Goal: Information Seeking & Learning: Learn about a topic

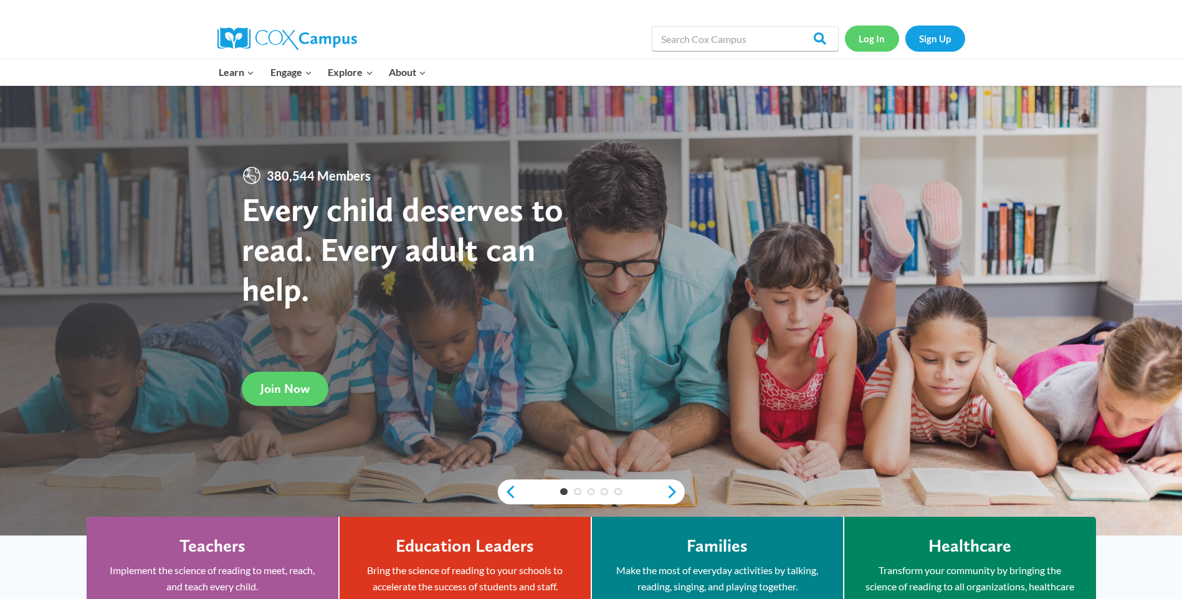
click at [872, 32] on link "Log In" at bounding box center [872, 39] width 54 height 26
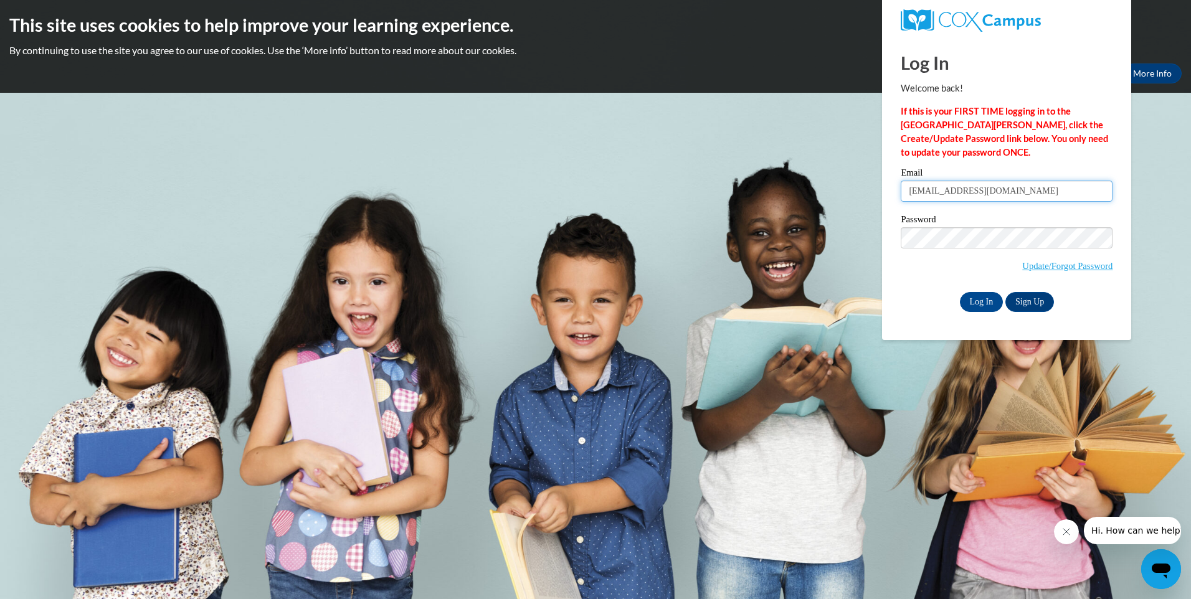
type input "[EMAIL_ADDRESS][DOMAIN_NAME]"
click at [979, 301] on input "Log In" at bounding box center [982, 302] width 44 height 20
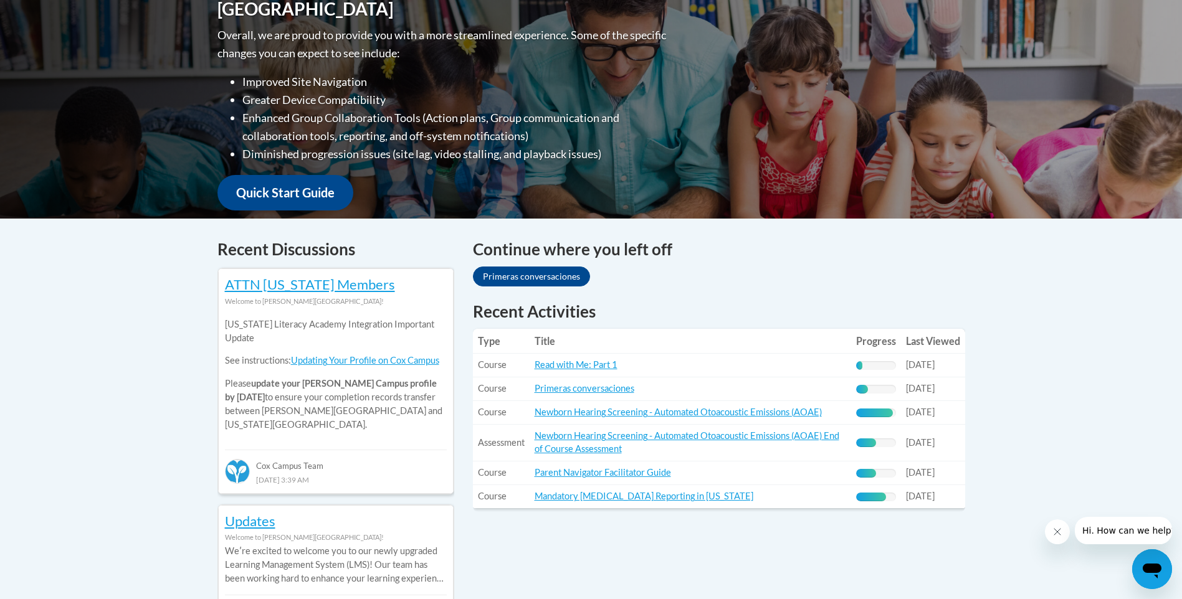
scroll to position [436, 0]
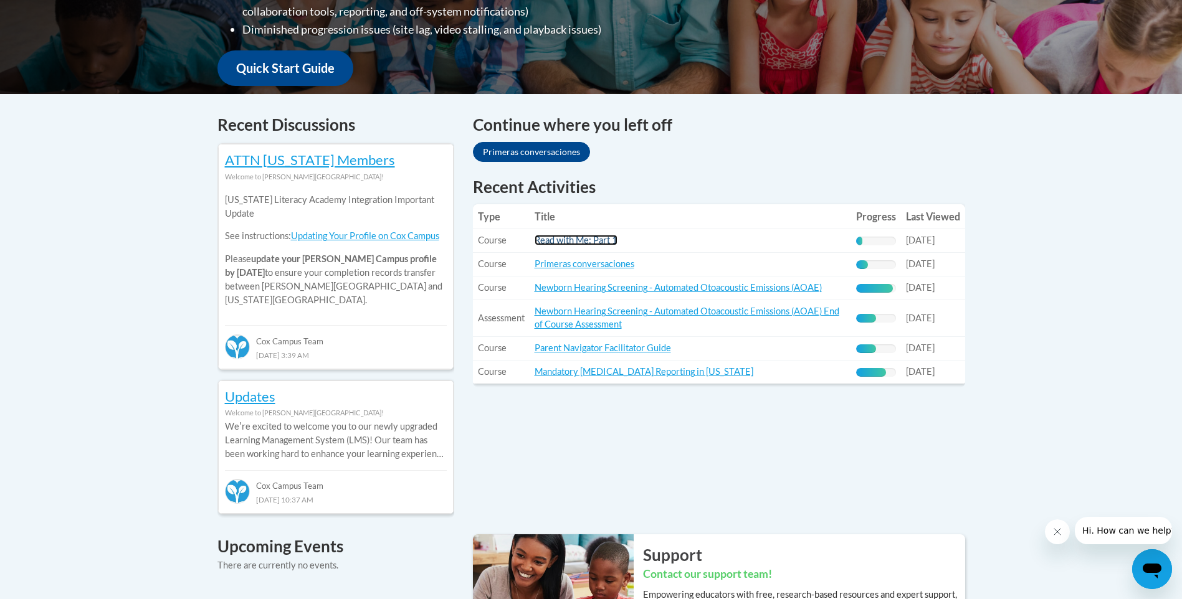
click at [593, 240] on link "Read with Me: Part 1" at bounding box center [576, 240] width 83 height 11
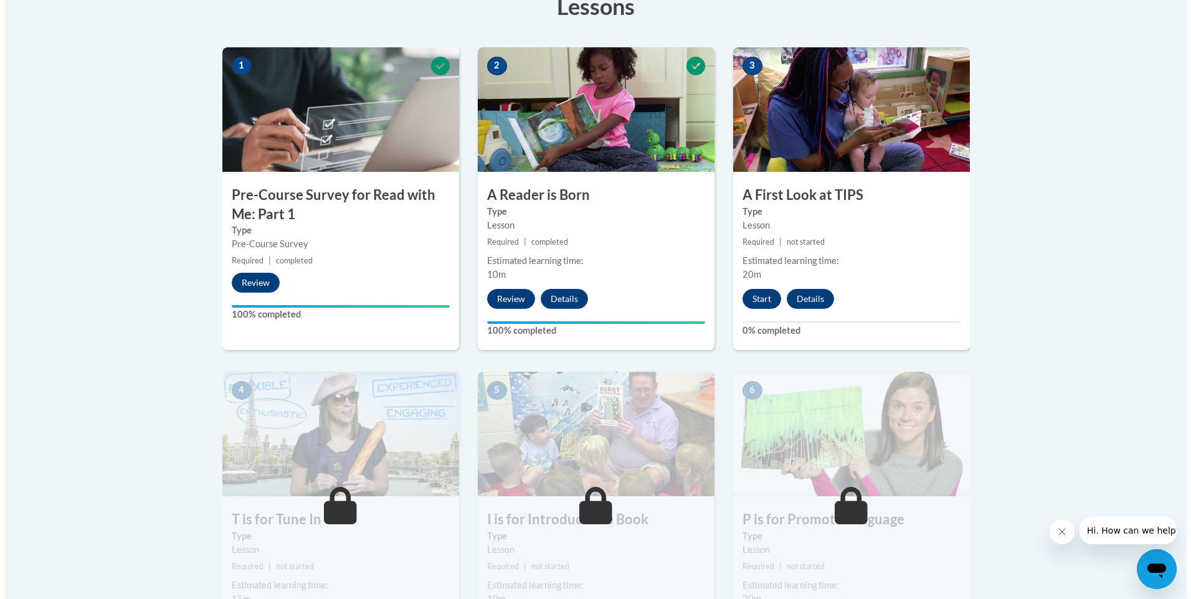
scroll to position [374, 0]
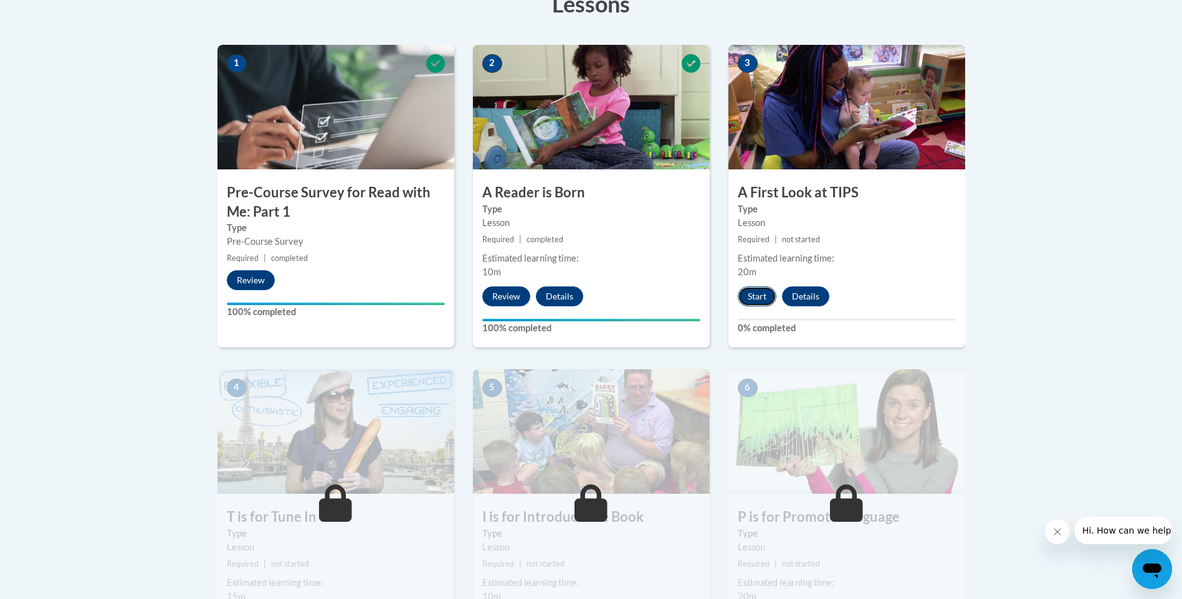
click at [761, 291] on button "Start" at bounding box center [757, 297] width 39 height 20
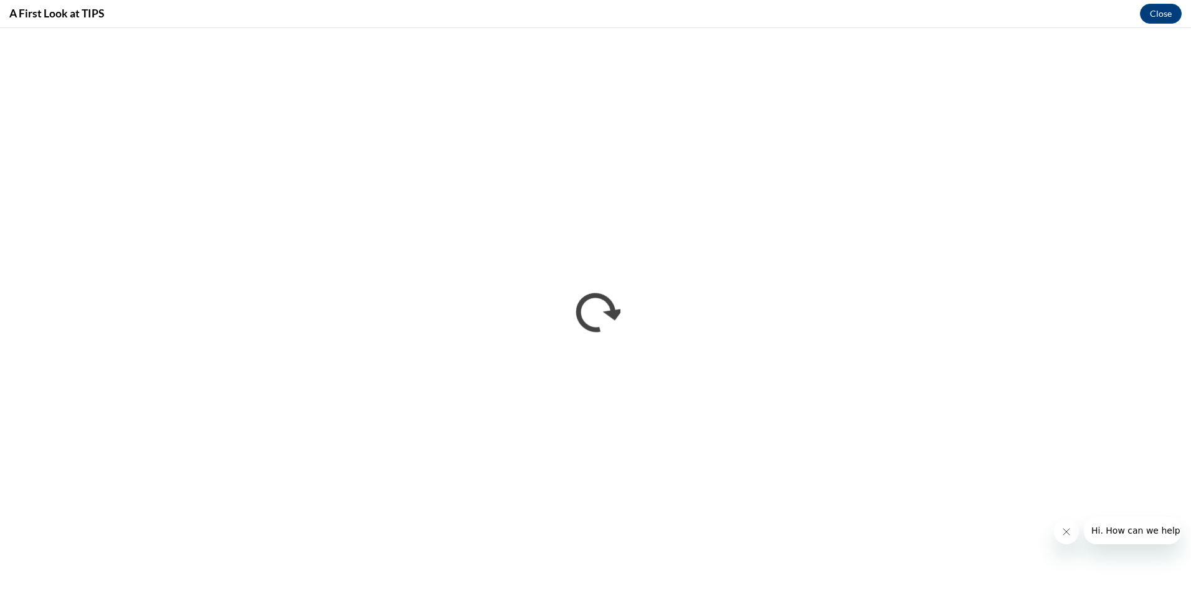
scroll to position [0, 0]
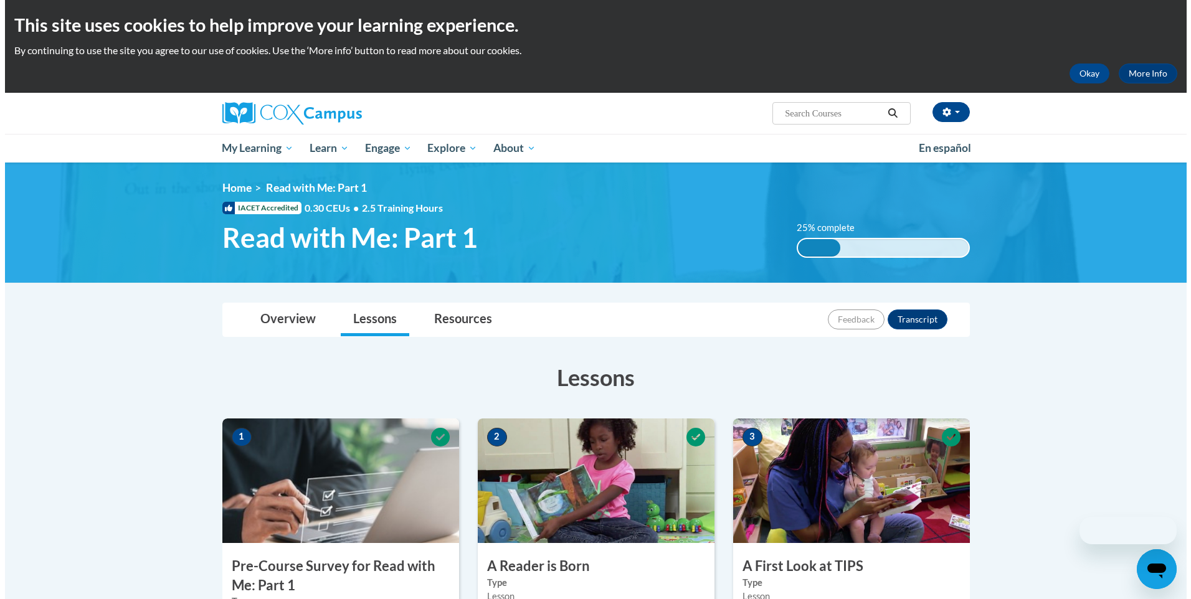
scroll to position [436, 0]
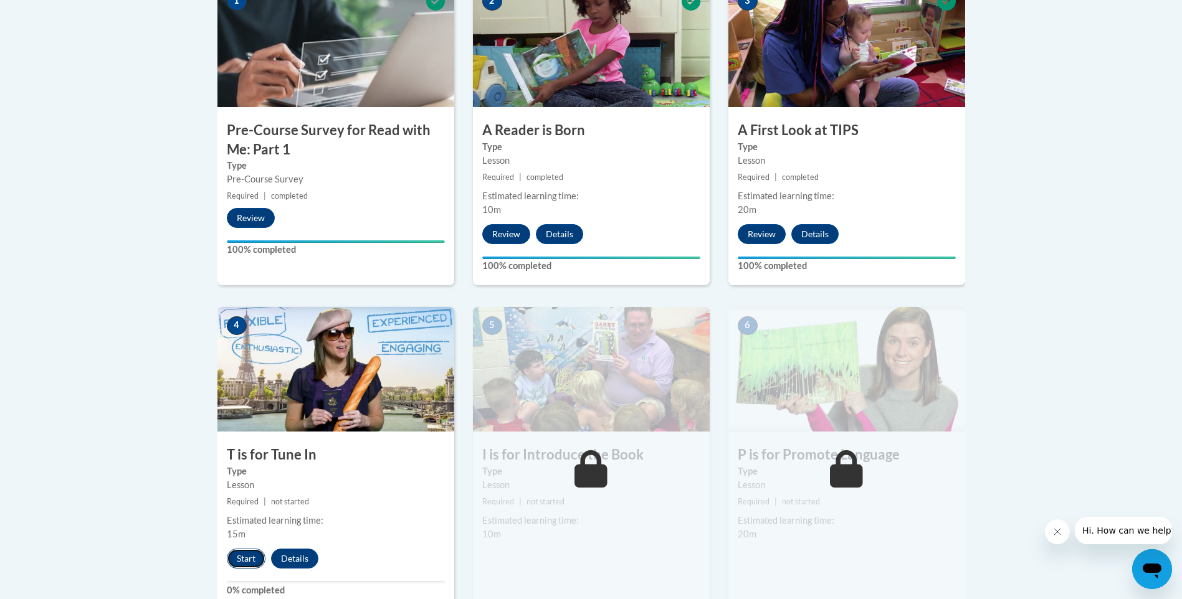
click at [248, 562] on button "Start" at bounding box center [246, 559] width 39 height 20
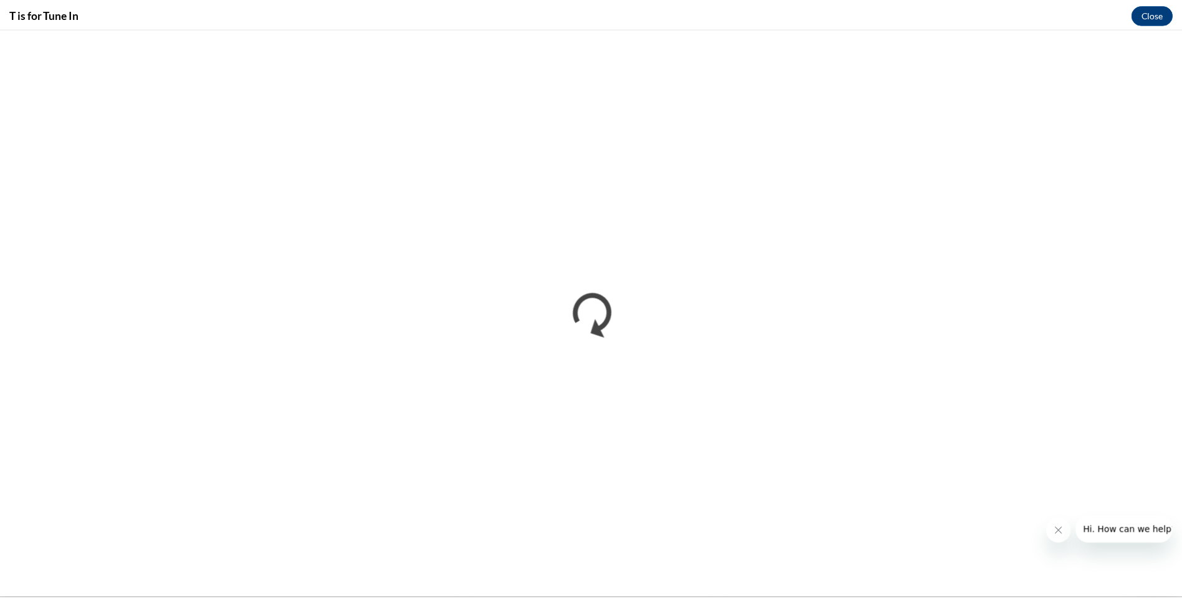
scroll to position [0, 0]
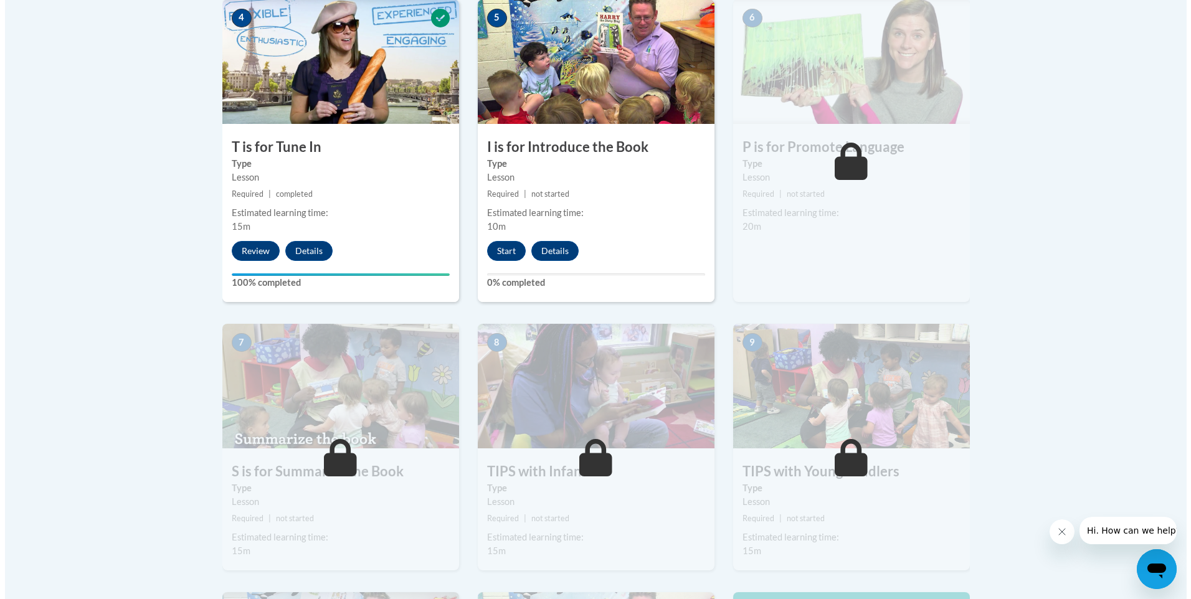
scroll to position [748, 0]
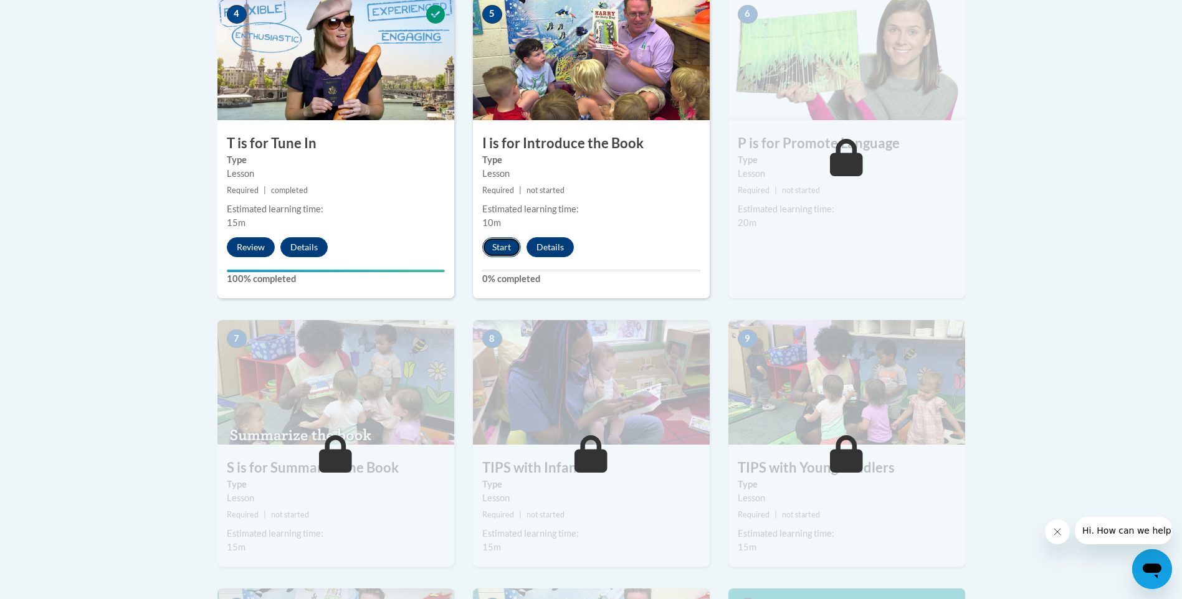
click at [499, 248] on button "Start" at bounding box center [501, 247] width 39 height 20
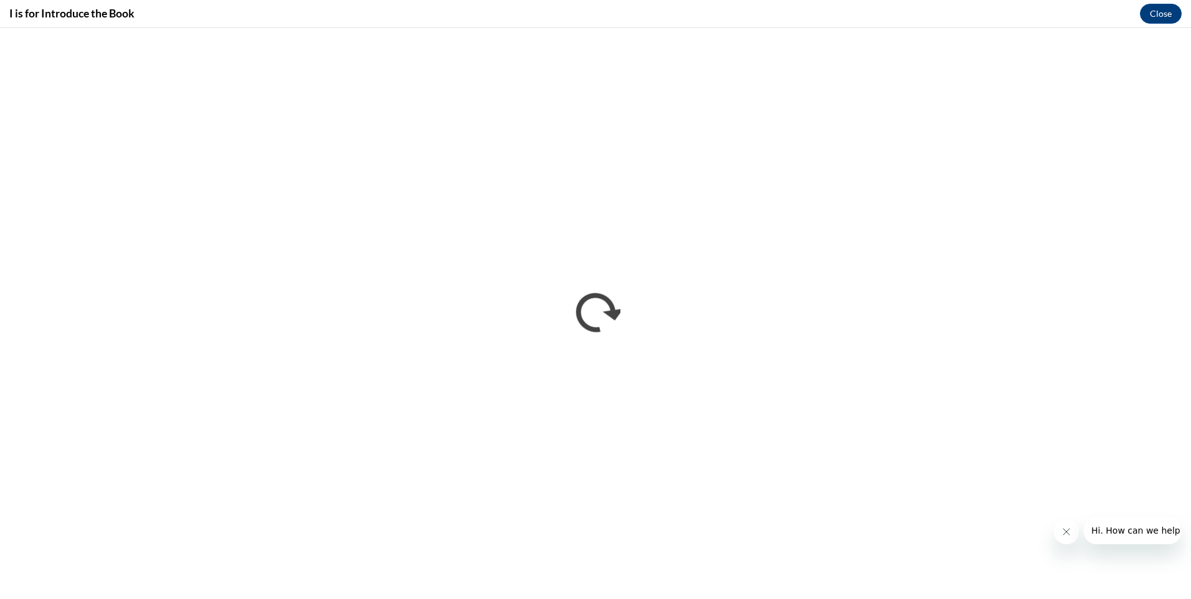
scroll to position [0, 0]
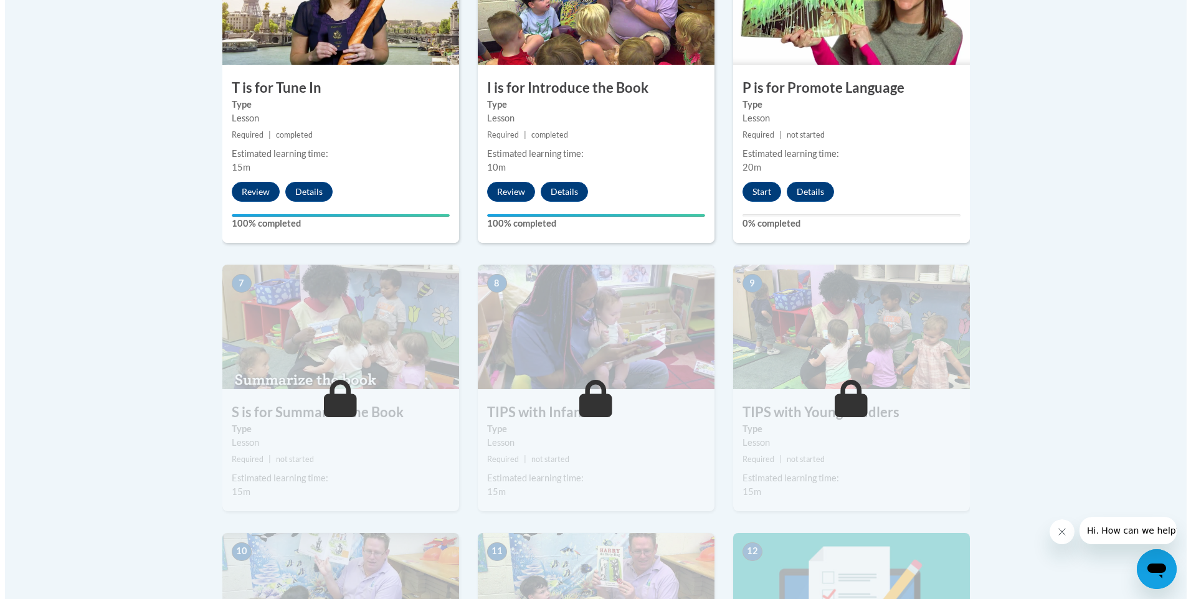
scroll to position [810, 0]
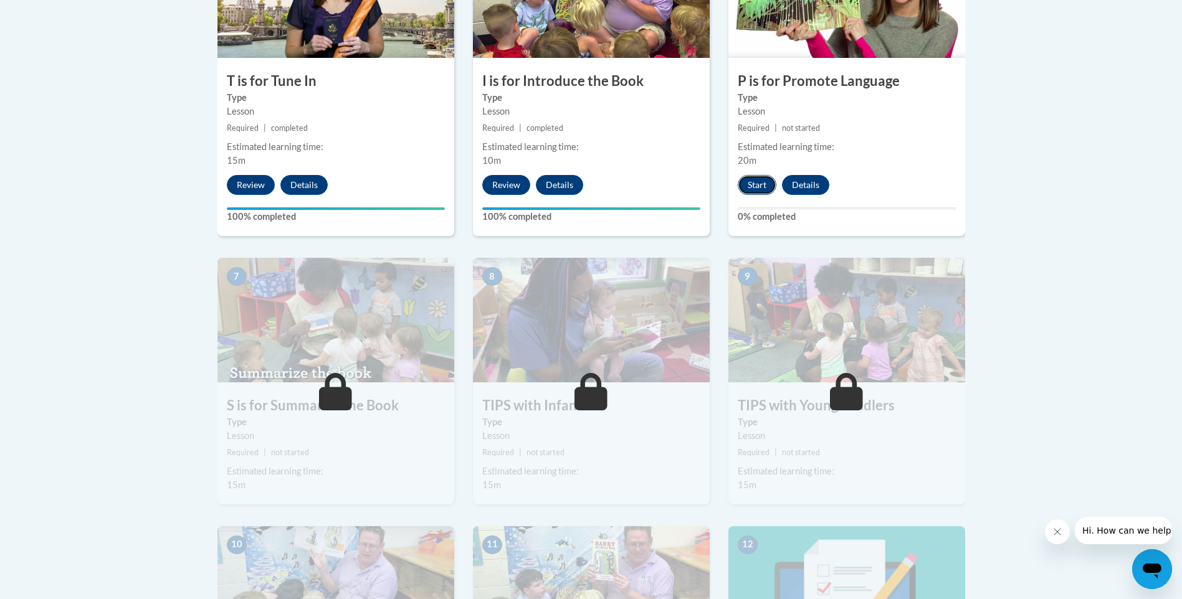
click at [771, 189] on button "Start" at bounding box center [757, 185] width 39 height 20
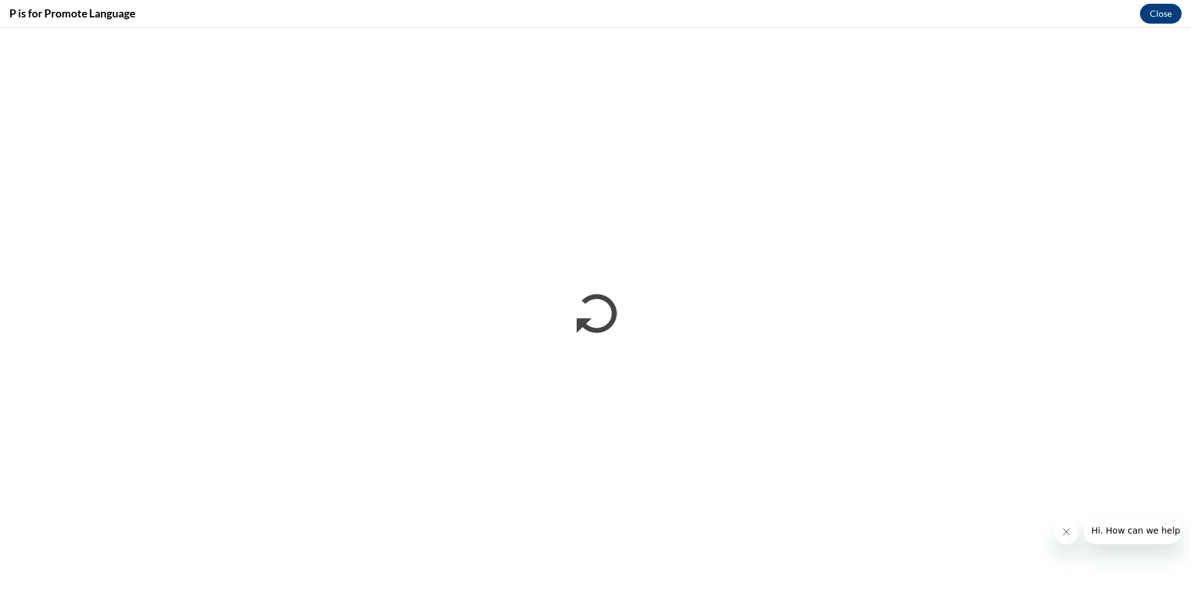
scroll to position [0, 0]
